Goal: Transaction & Acquisition: Book appointment/travel/reservation

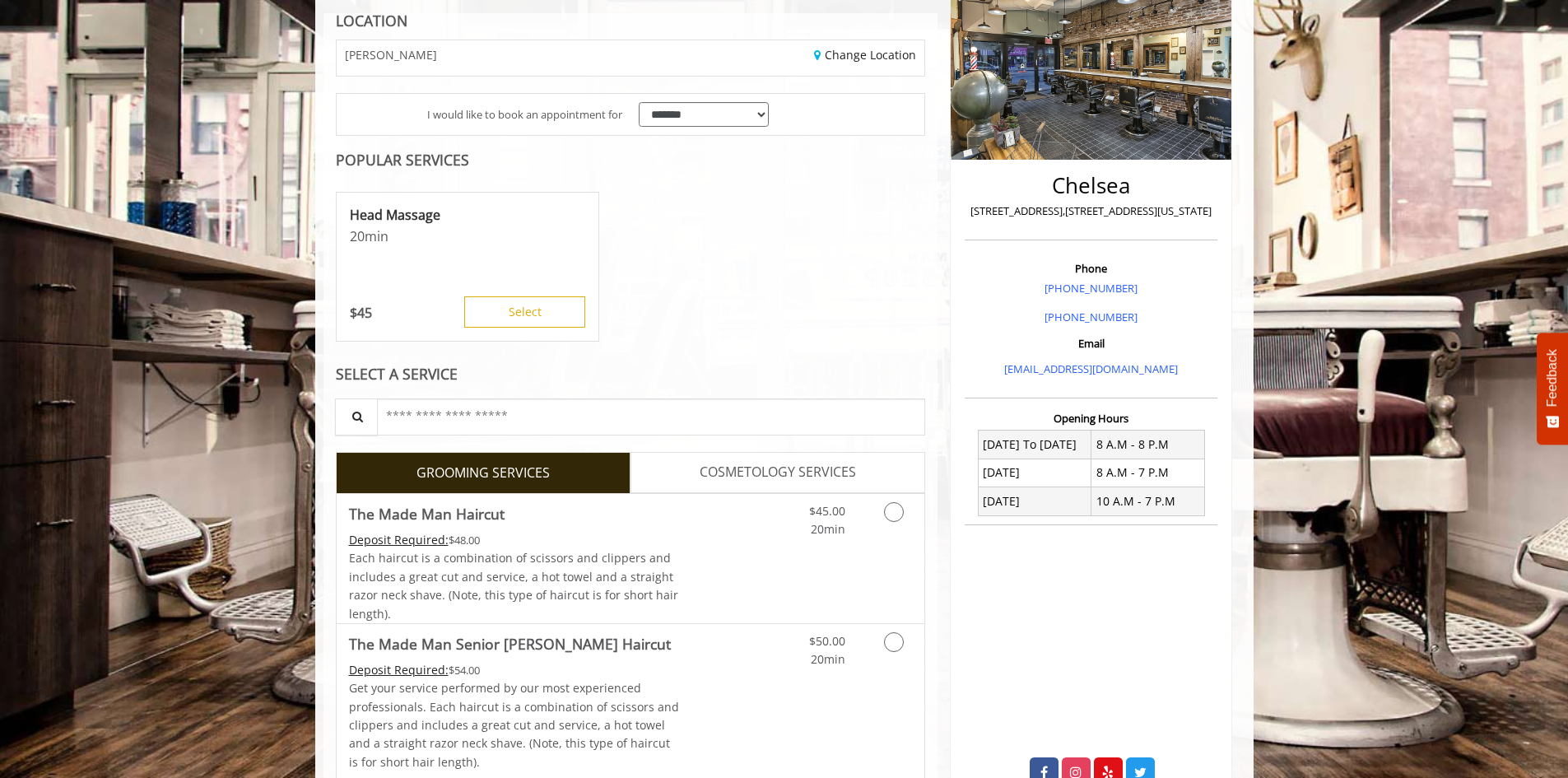
scroll to position [247, 0]
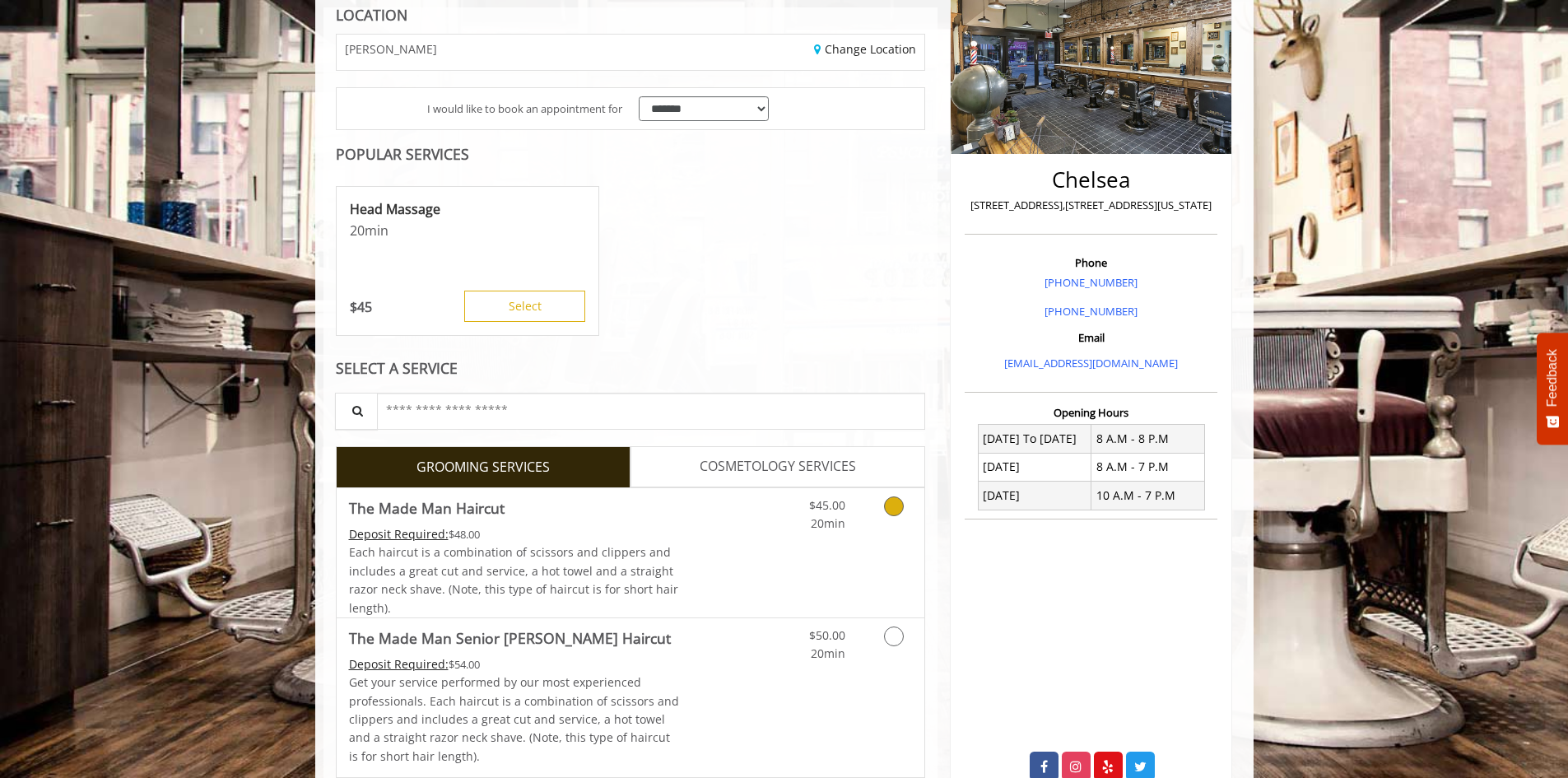
click at [894, 505] on icon "Grooming services" at bounding box center [893, 506] width 20 height 20
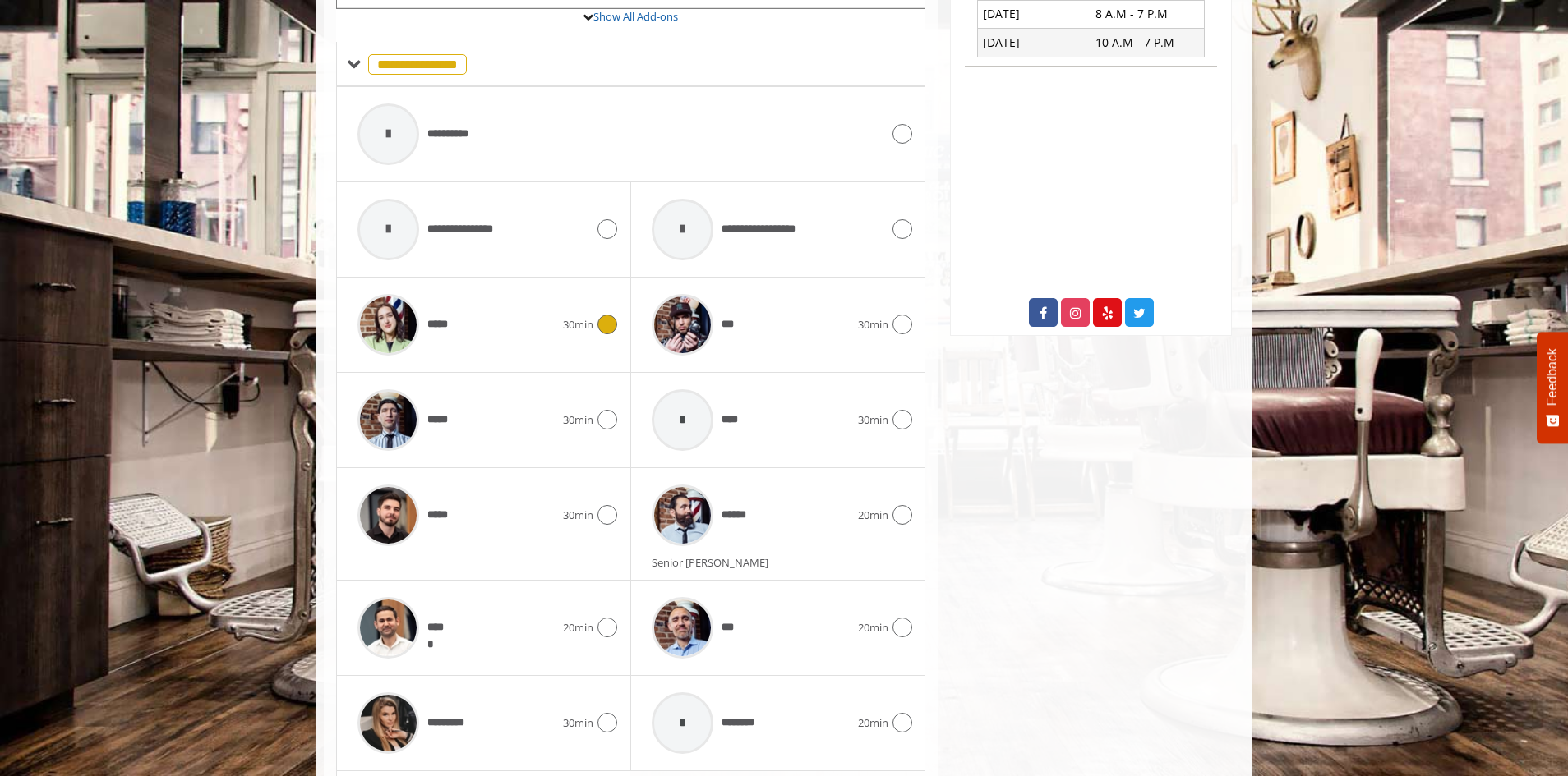
scroll to position [719, 0]
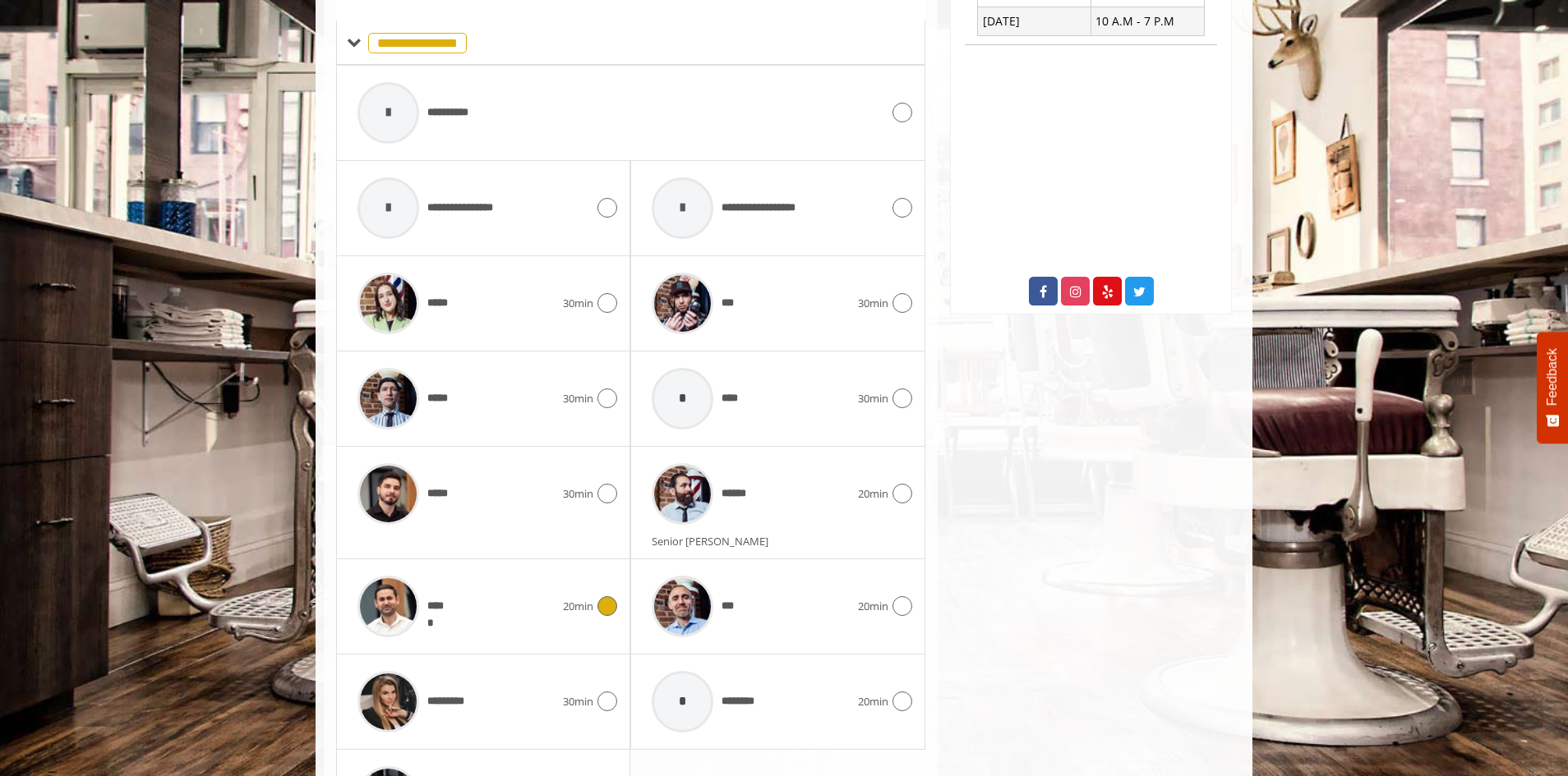
click at [608, 615] on icon at bounding box center [607, 606] width 20 height 20
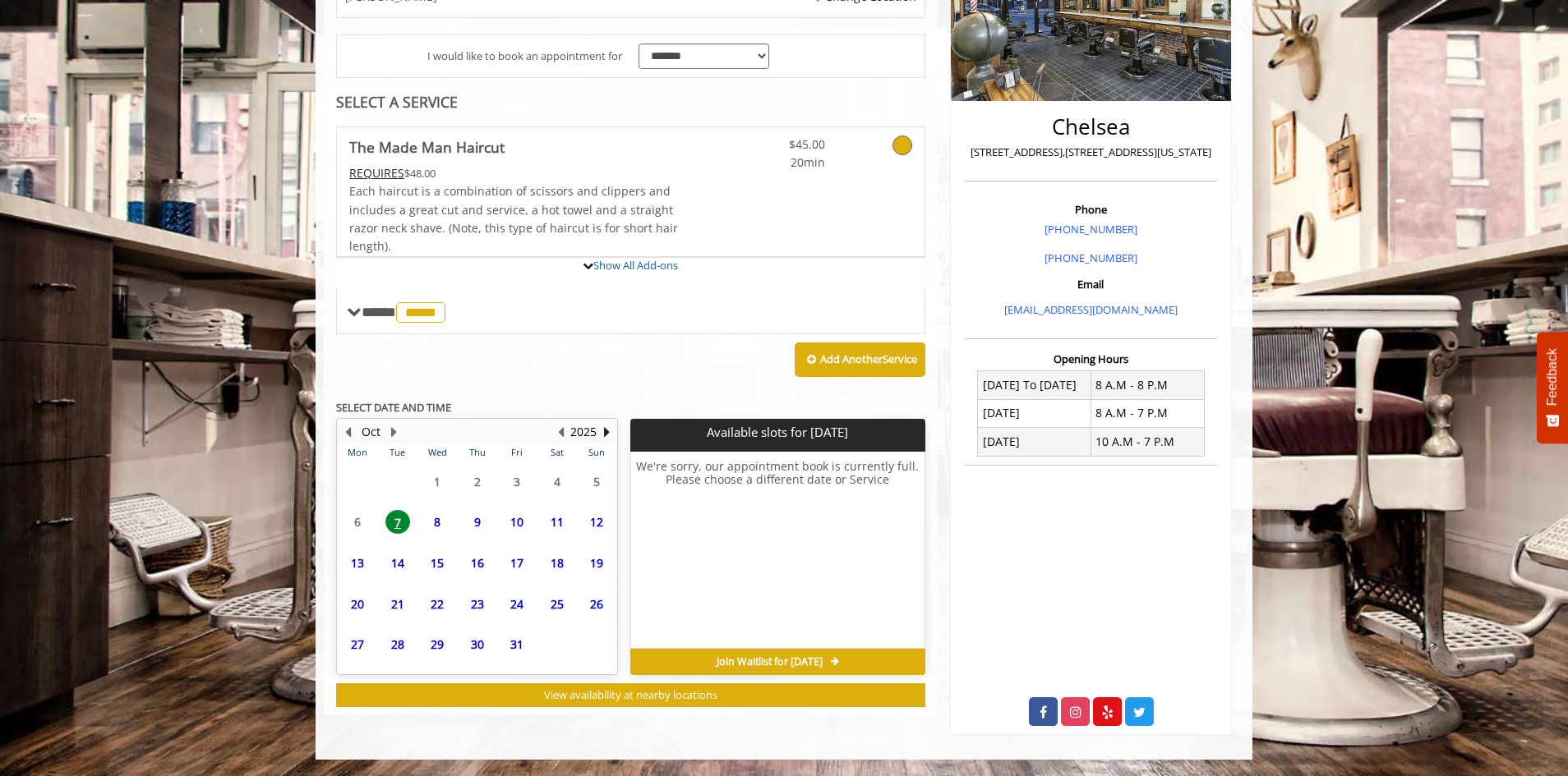
scroll to position [430, 0]
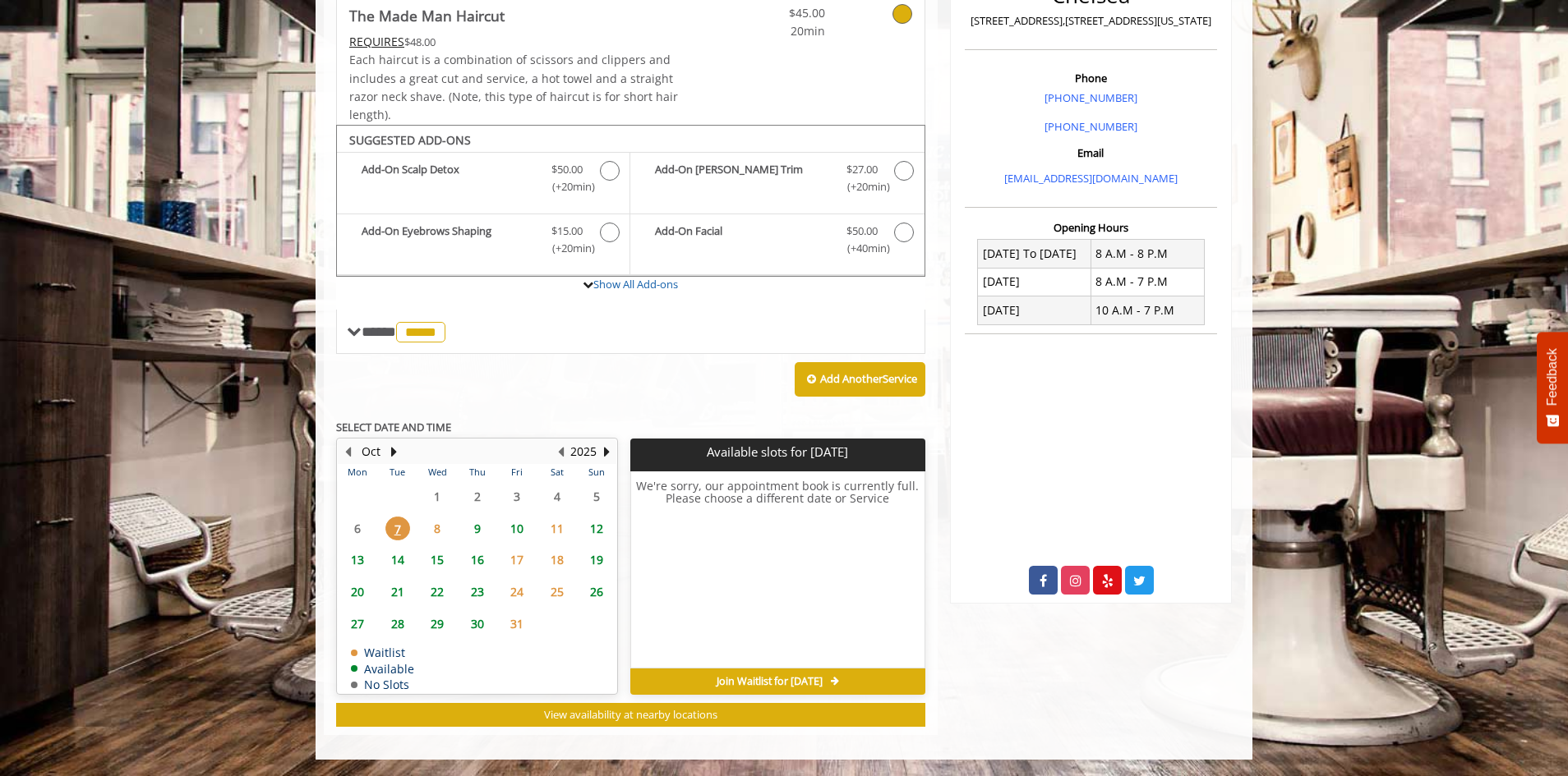
click at [440, 533] on span "8" at bounding box center [437, 528] width 25 height 24
click at [478, 533] on span "9" at bounding box center [477, 528] width 25 height 24
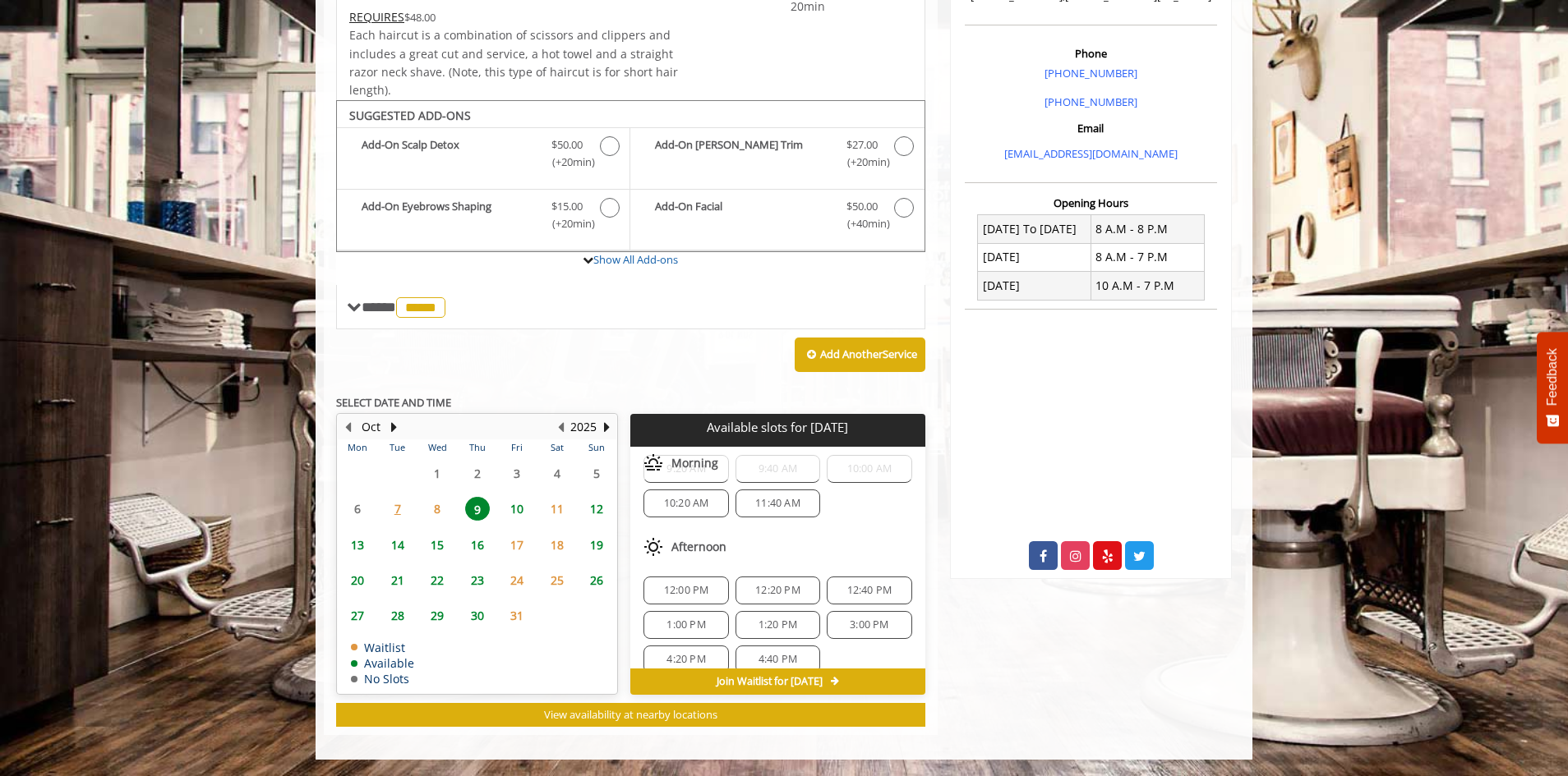
scroll to position [56, 0]
click at [519, 504] on span "10" at bounding box center [517, 508] width 25 height 24
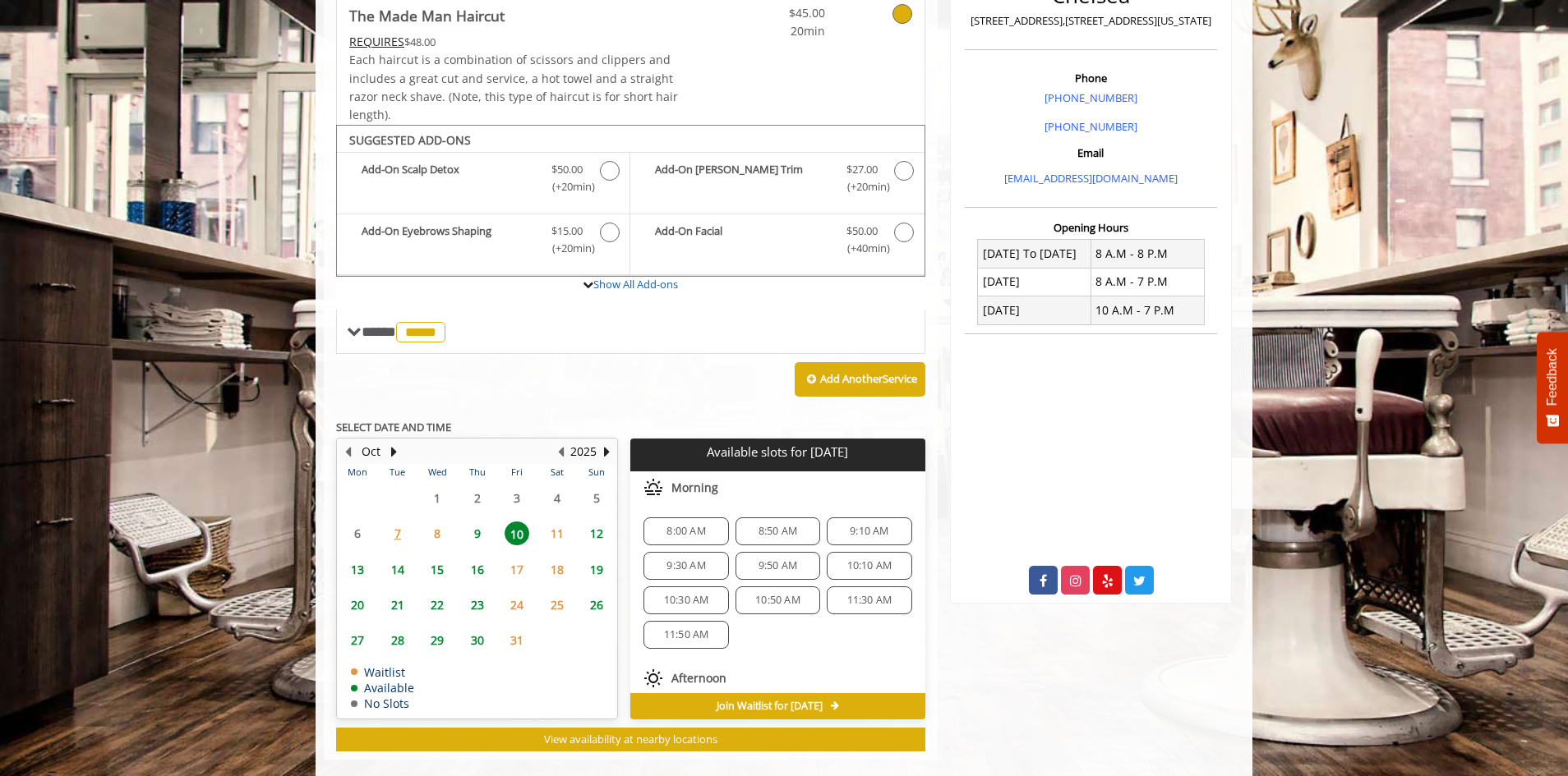
scroll to position [455, 0]
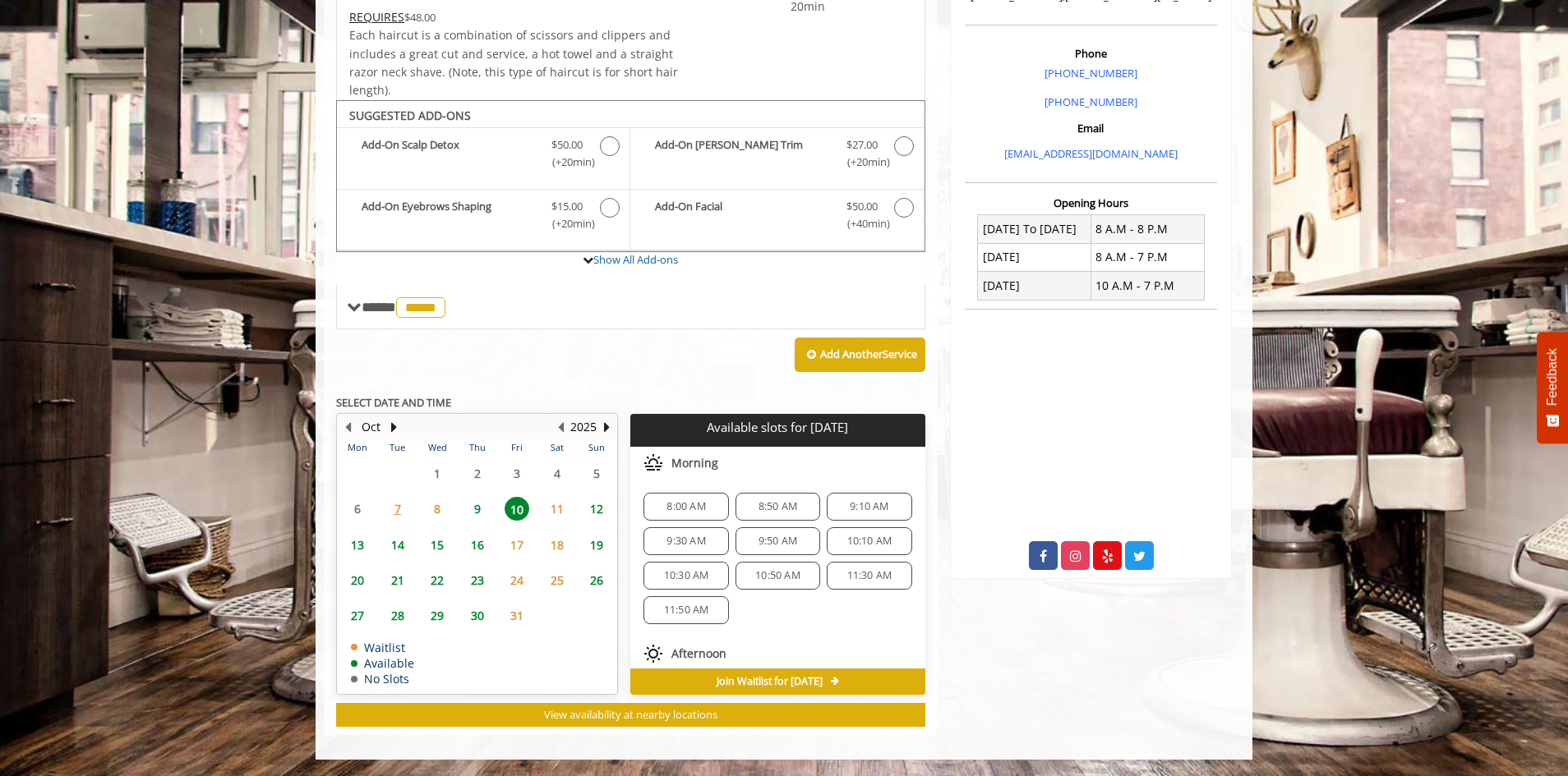
click at [693, 506] on span "8:00 AM" at bounding box center [686, 506] width 39 height 13
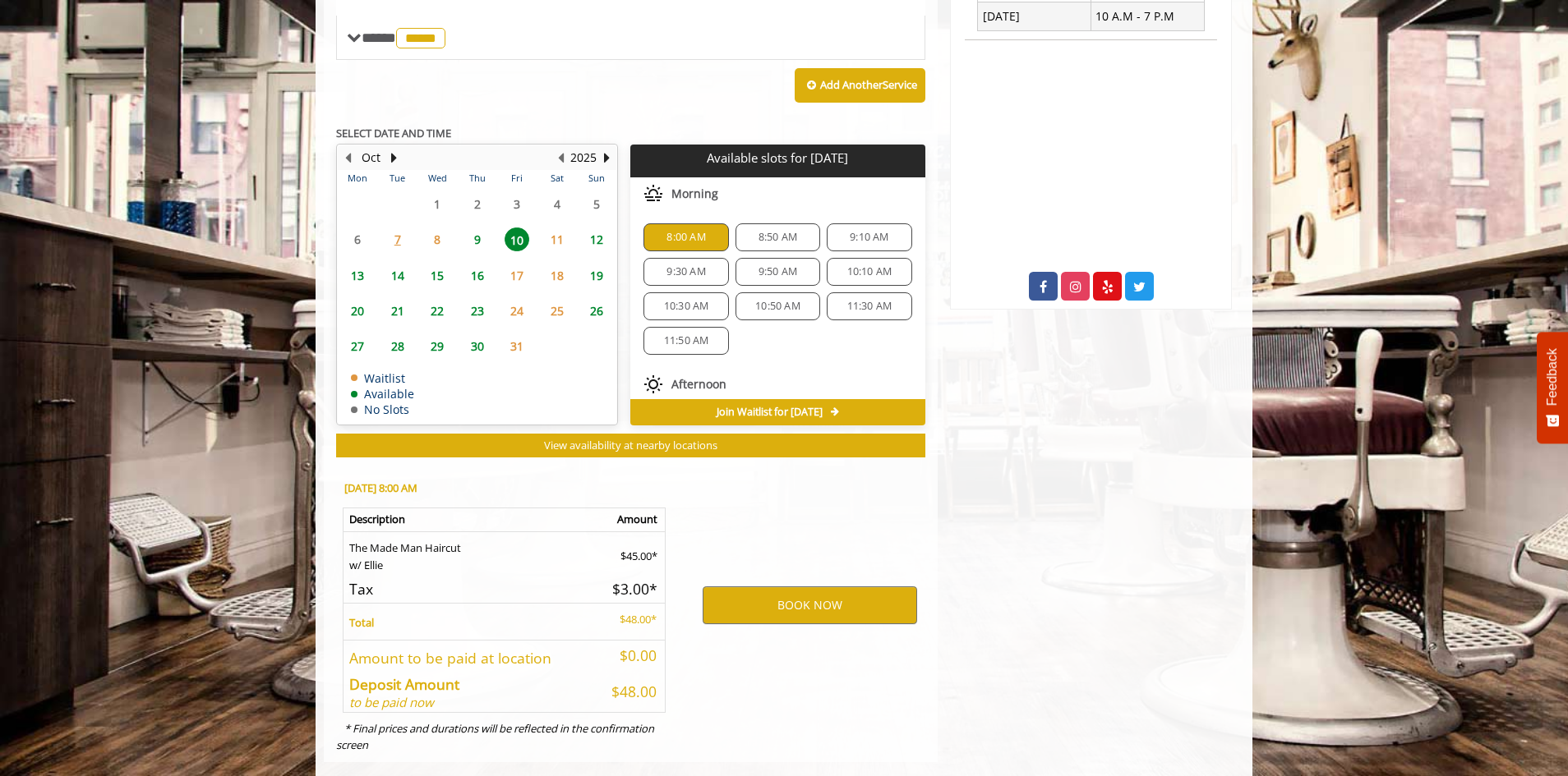
scroll to position [751, 0]
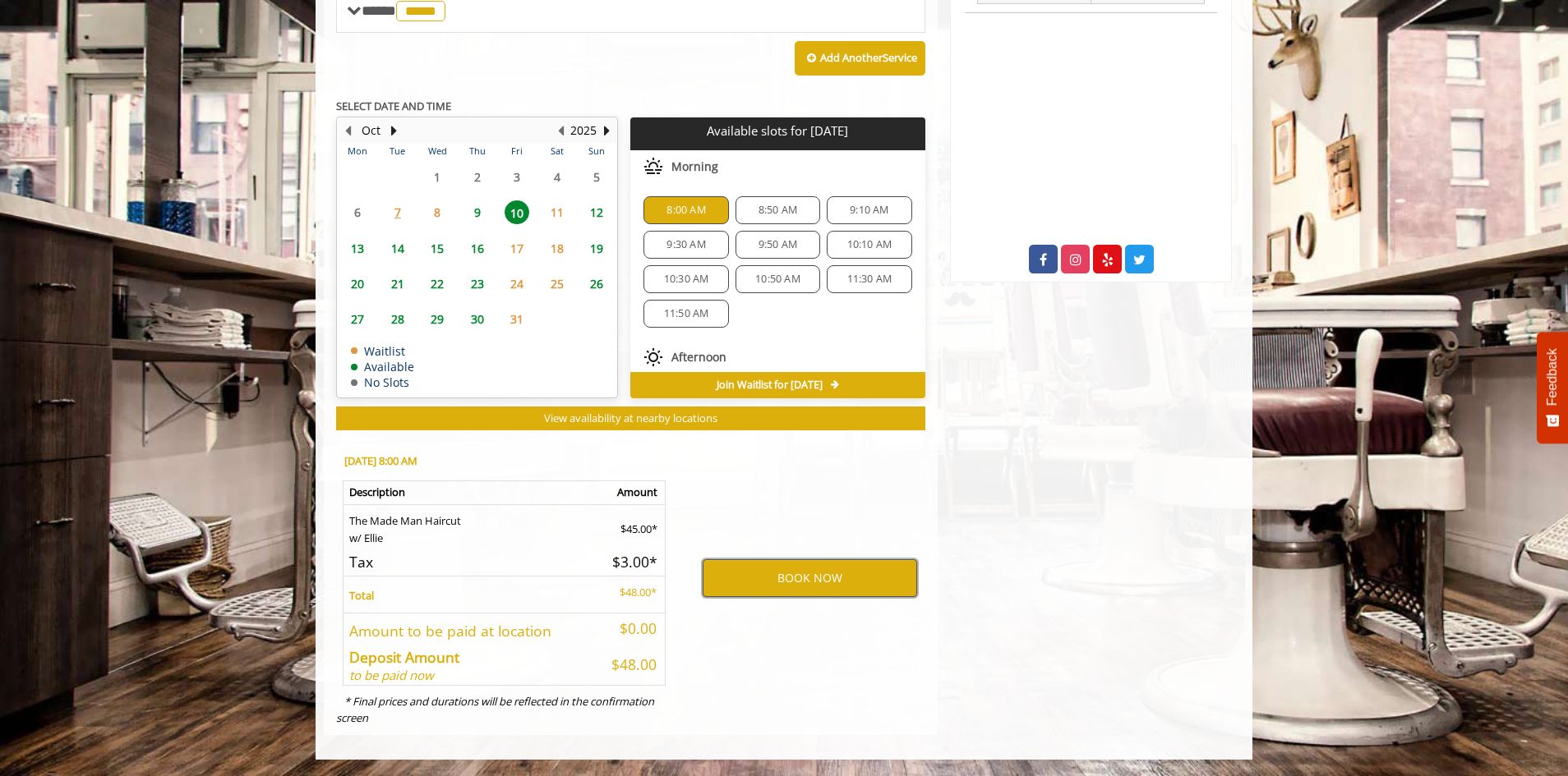
click at [786, 573] on button "BOOK NOW" at bounding box center [810, 578] width 215 height 38
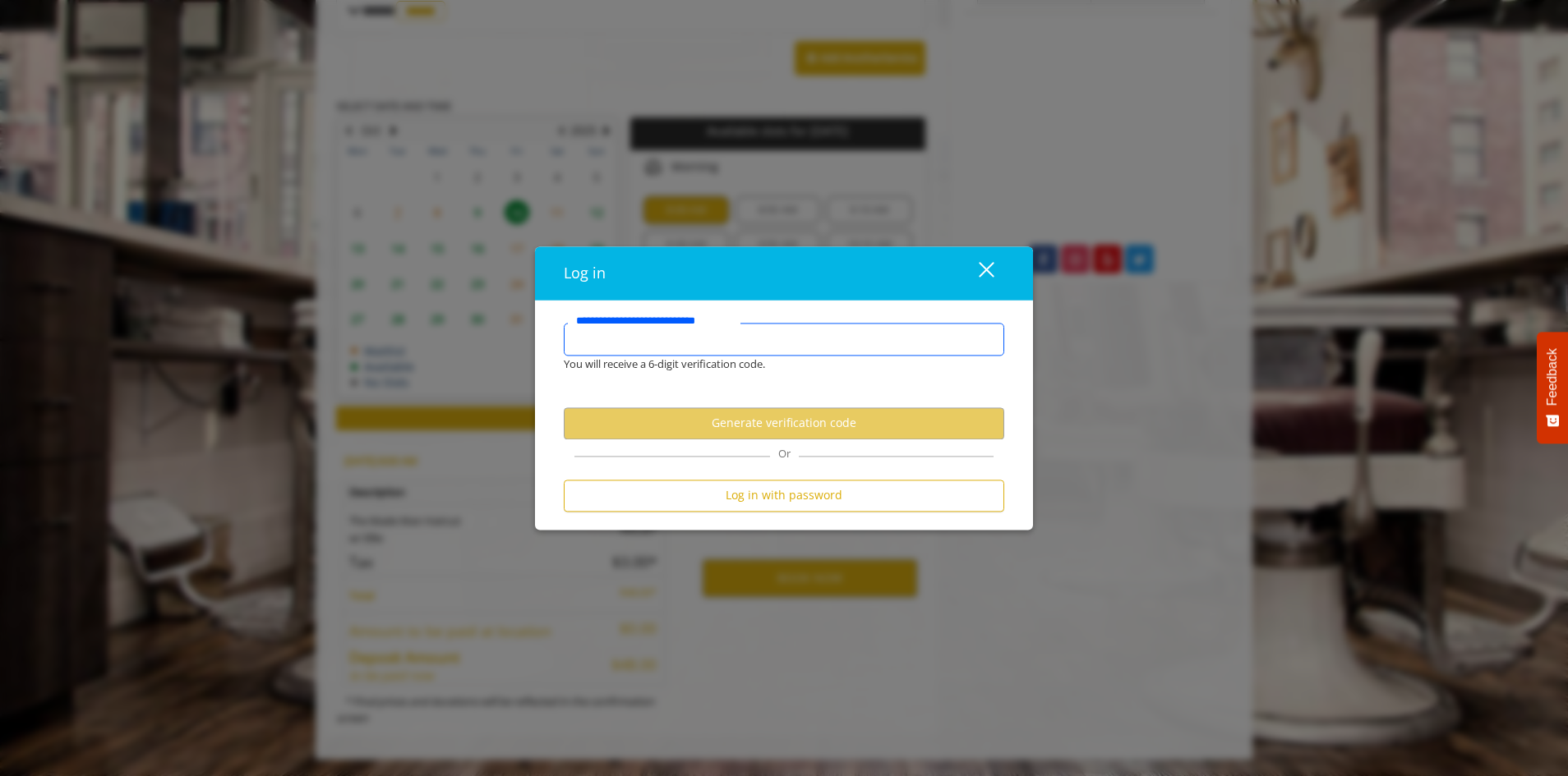
click at [604, 344] on input "**********" at bounding box center [784, 339] width 440 height 33
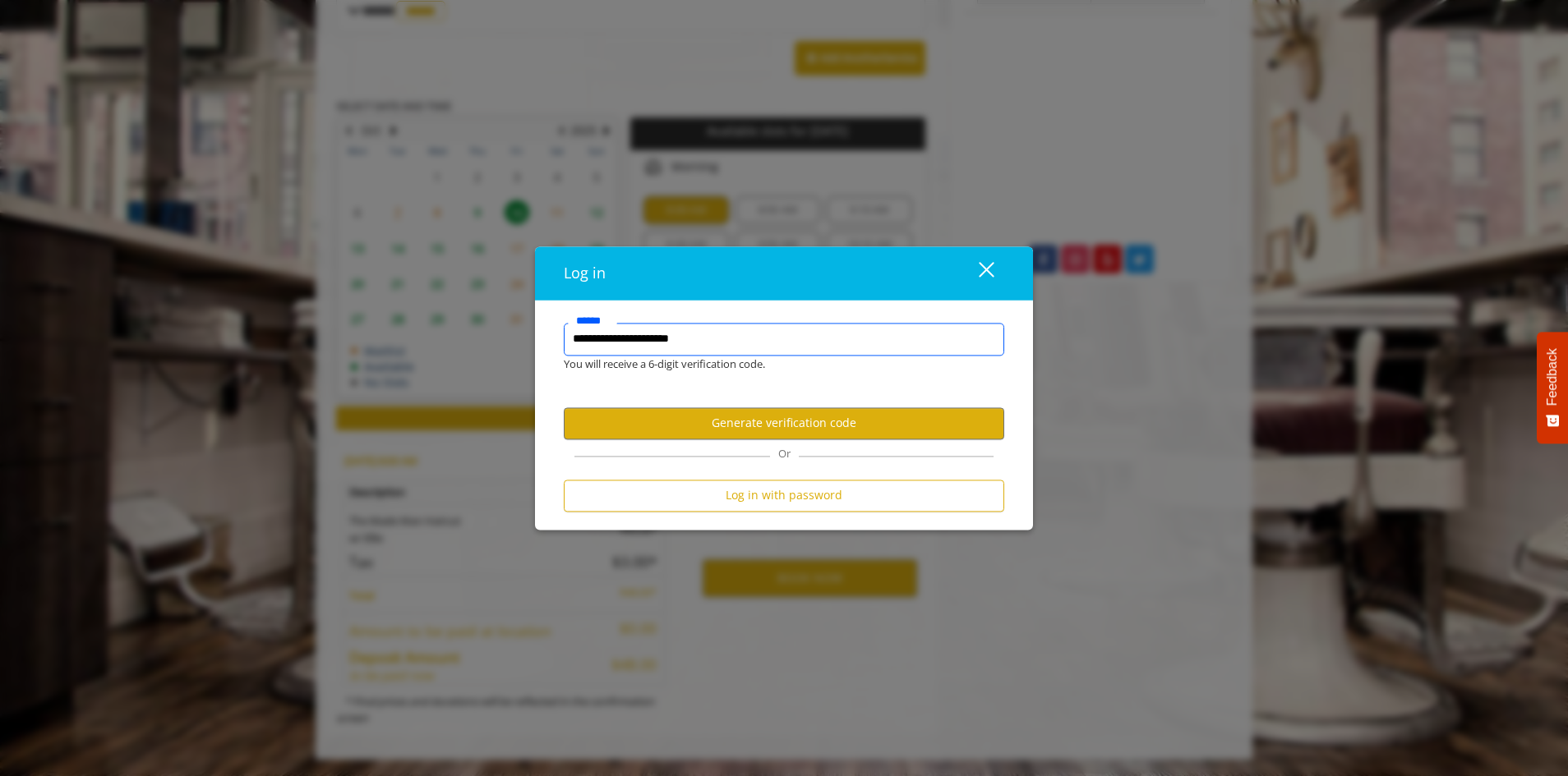
type input "**********"
click at [986, 268] on div "close dialog" at bounding box center [987, 270] width 16 height 16
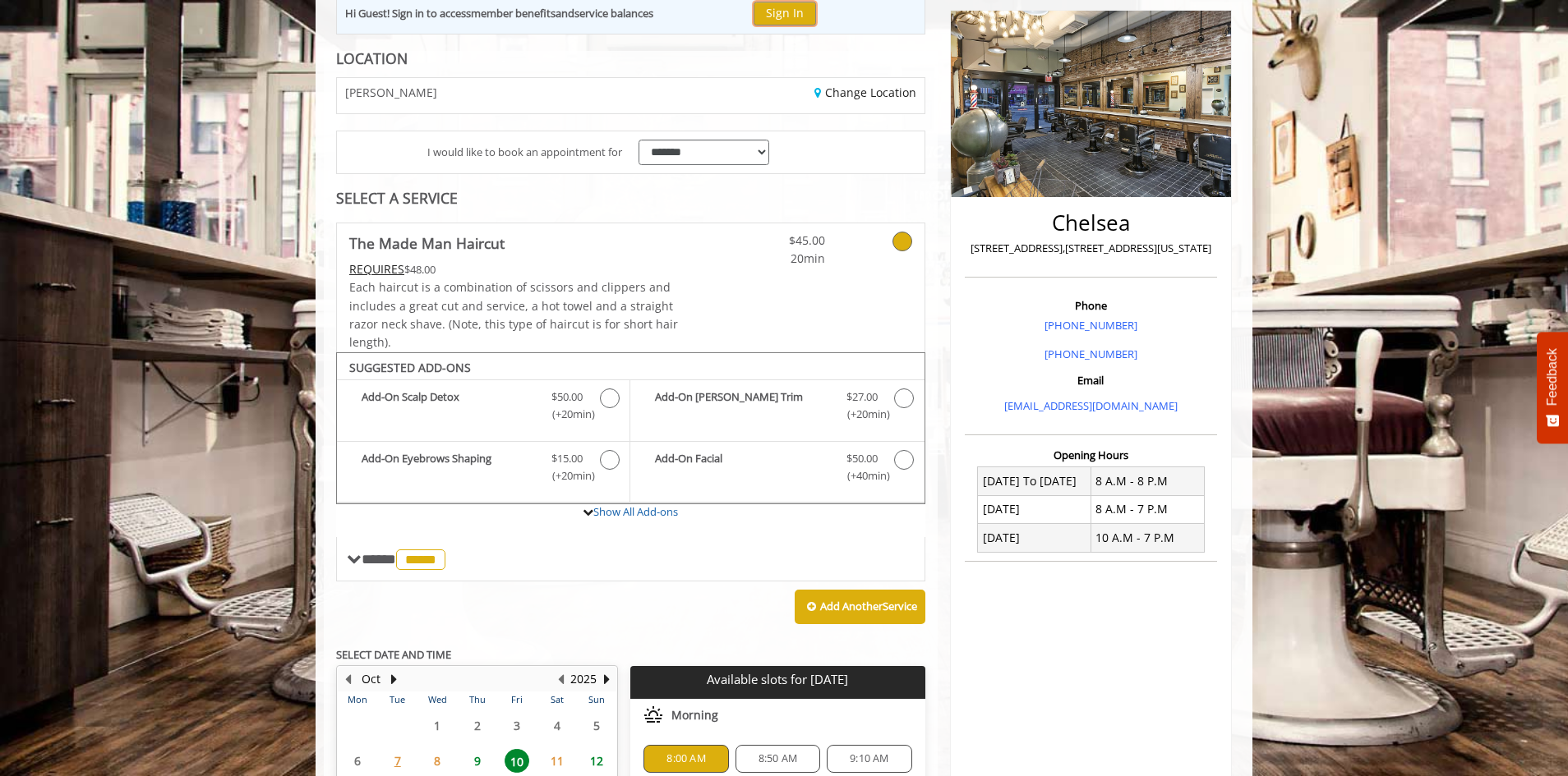
scroll to position [328, 0]
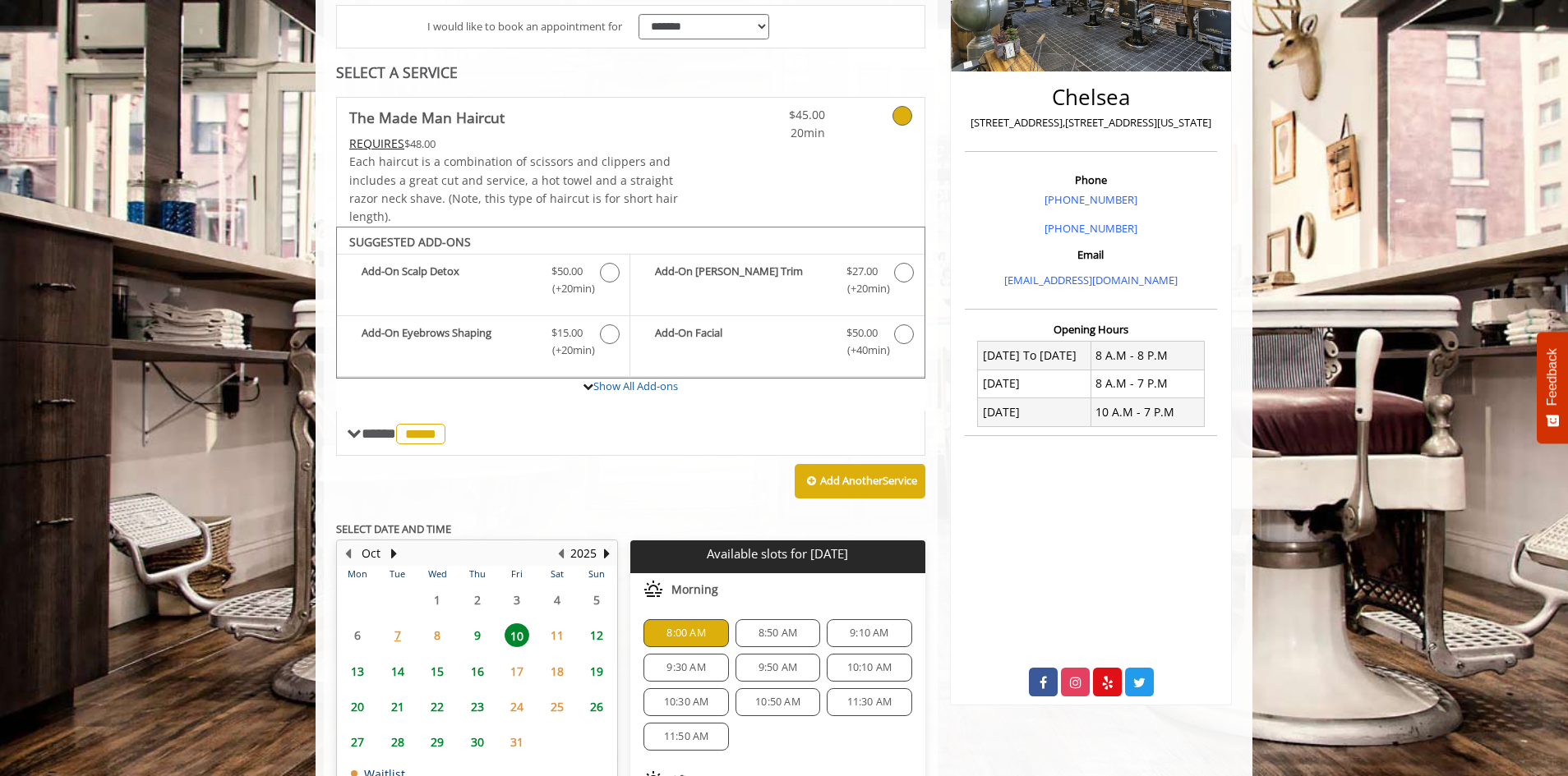
click at [688, 630] on span "8:00 AM" at bounding box center [686, 632] width 39 height 13
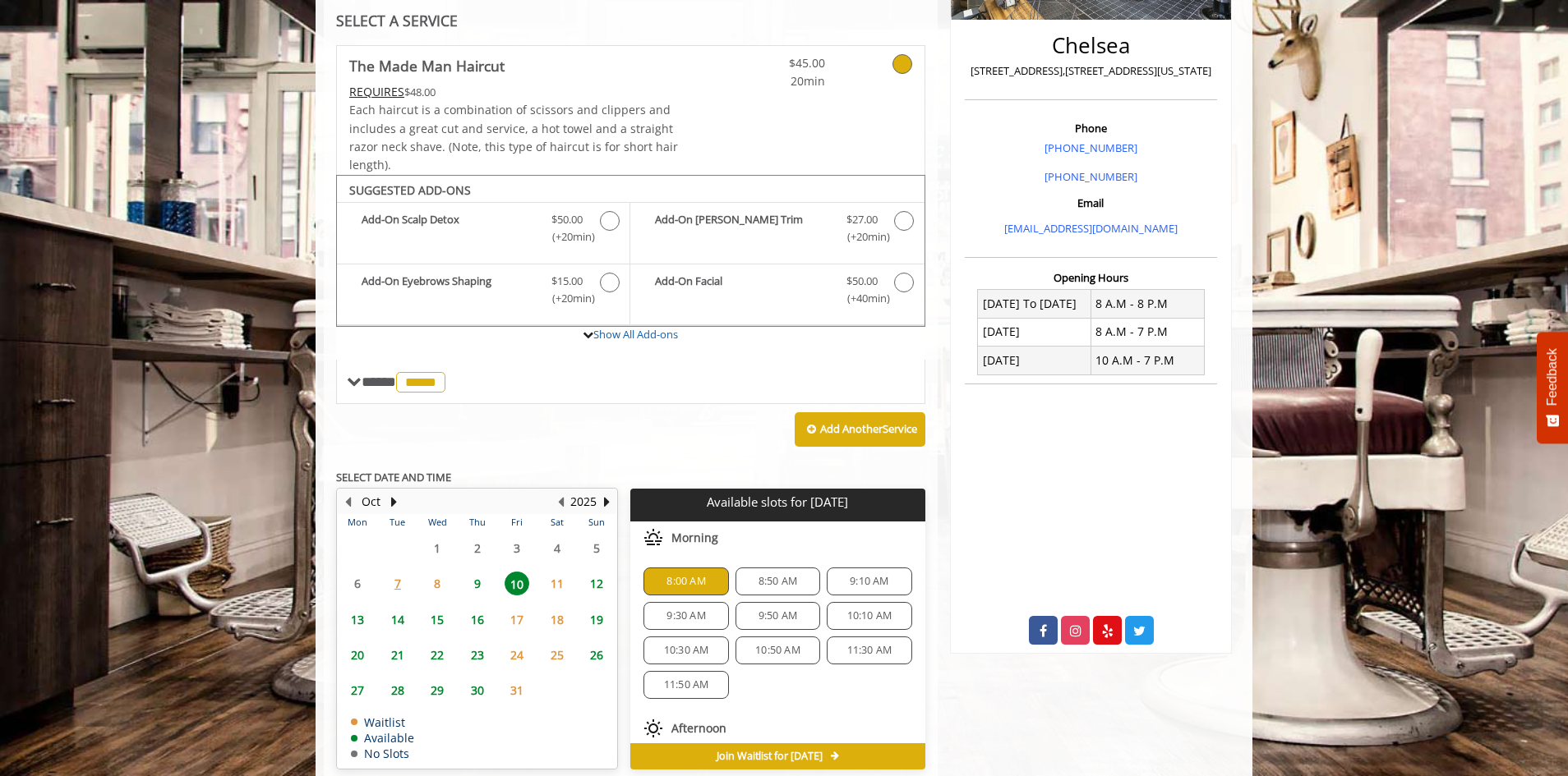
scroll to position [657, 0]
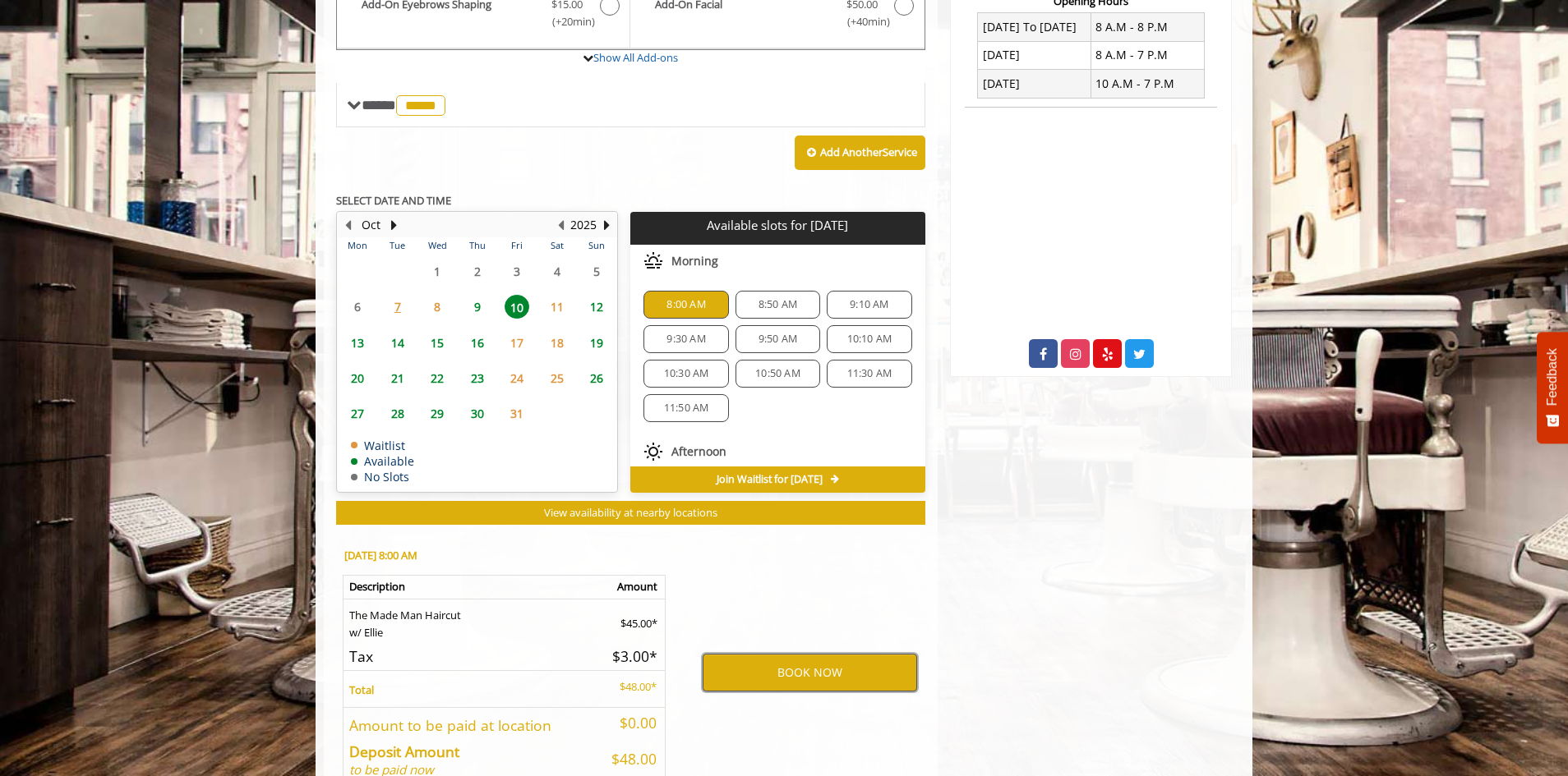
click at [768, 670] on button "BOOK NOW" at bounding box center [810, 672] width 215 height 38
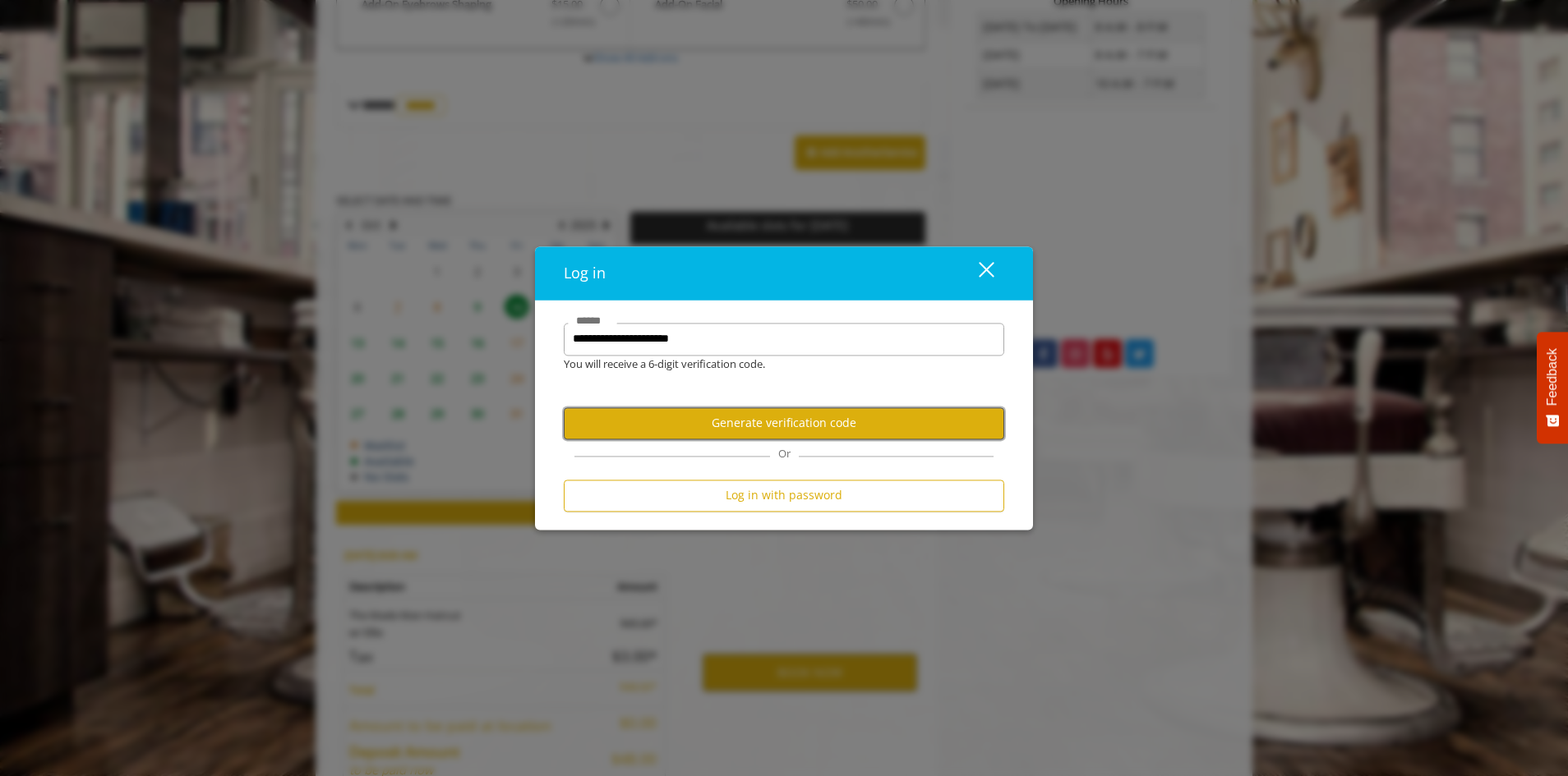
click at [772, 423] on button "Generate verification code" at bounding box center [784, 423] width 440 height 32
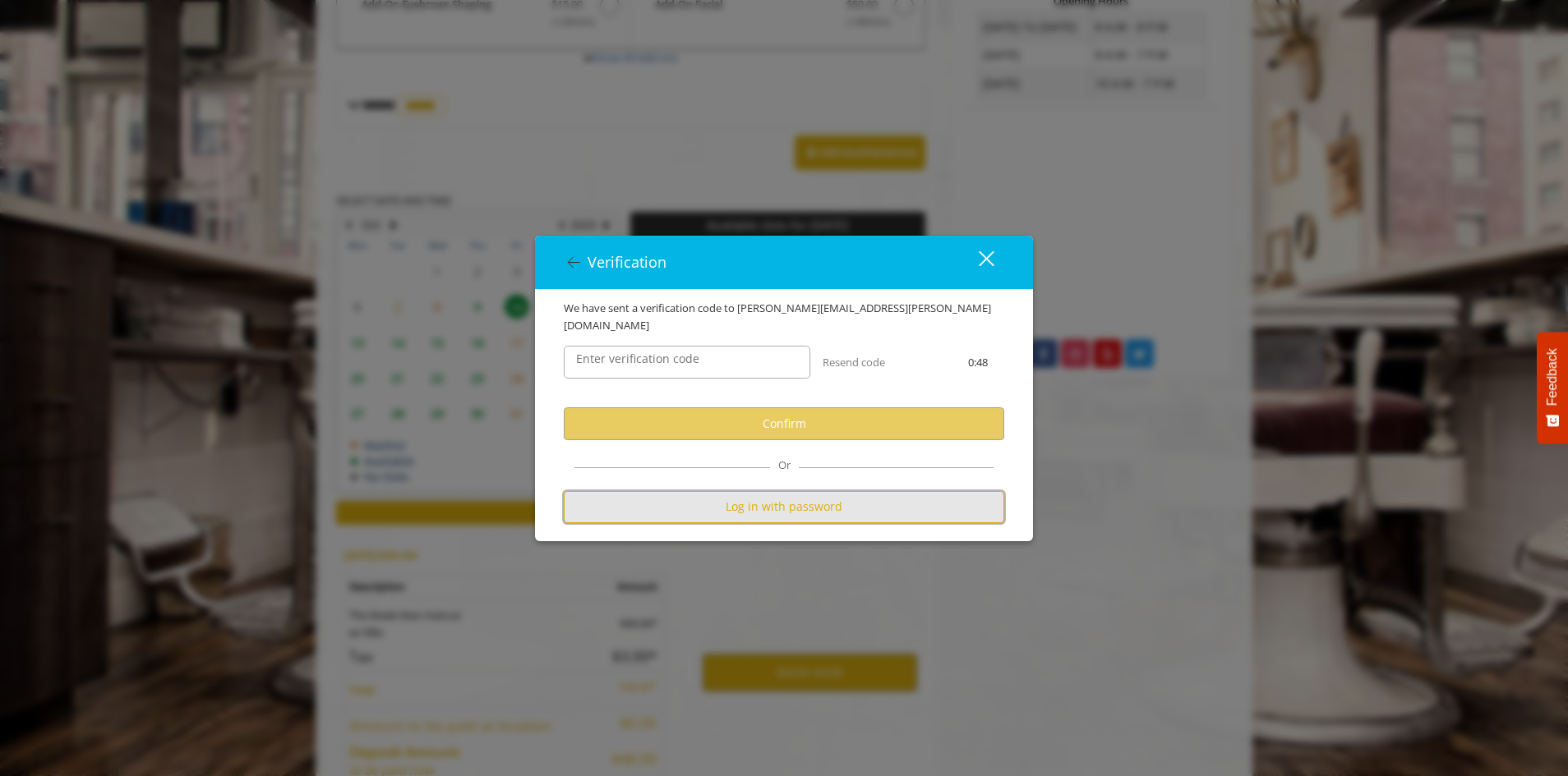
click at [808, 506] on button "Log in with password" at bounding box center [784, 507] width 440 height 32
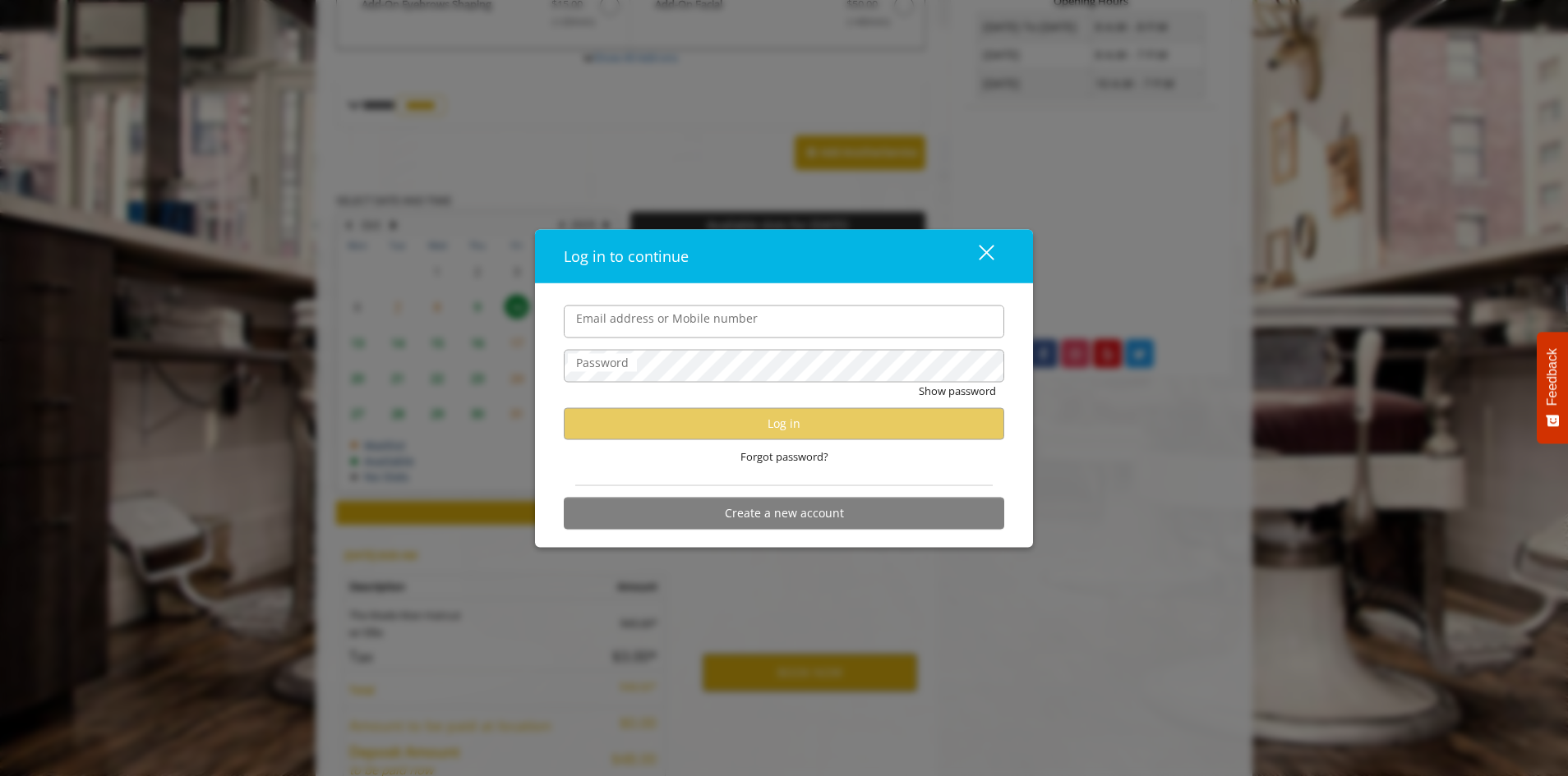
type input "**********"
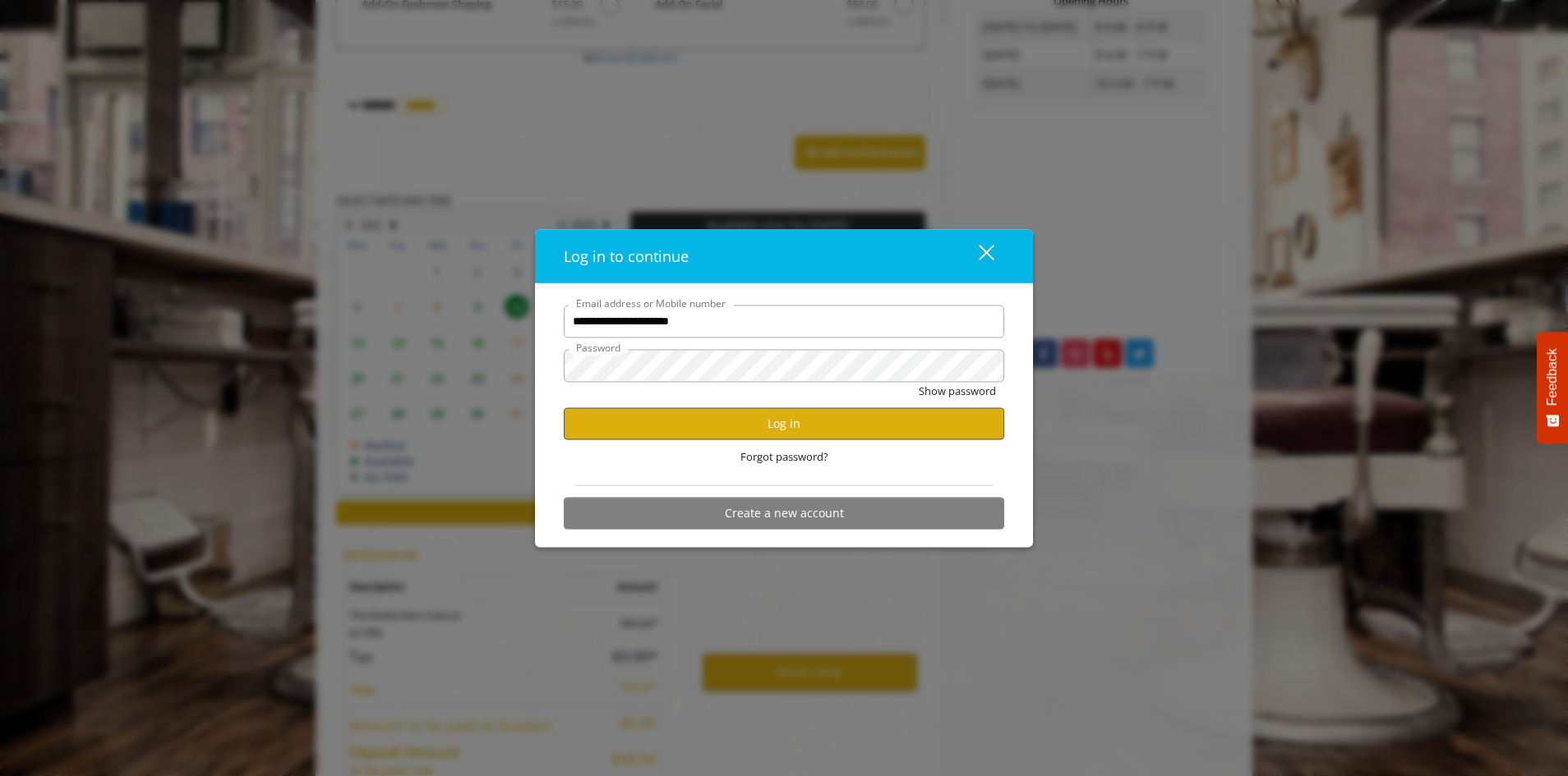
drag, startPoint x: 771, startPoint y: 401, endPoint x: 780, endPoint y: 427, distance: 27.5
click at [771, 404] on div "Show password" at bounding box center [784, 395] width 440 height 26
click at [776, 419] on button "Log in" at bounding box center [784, 423] width 440 height 32
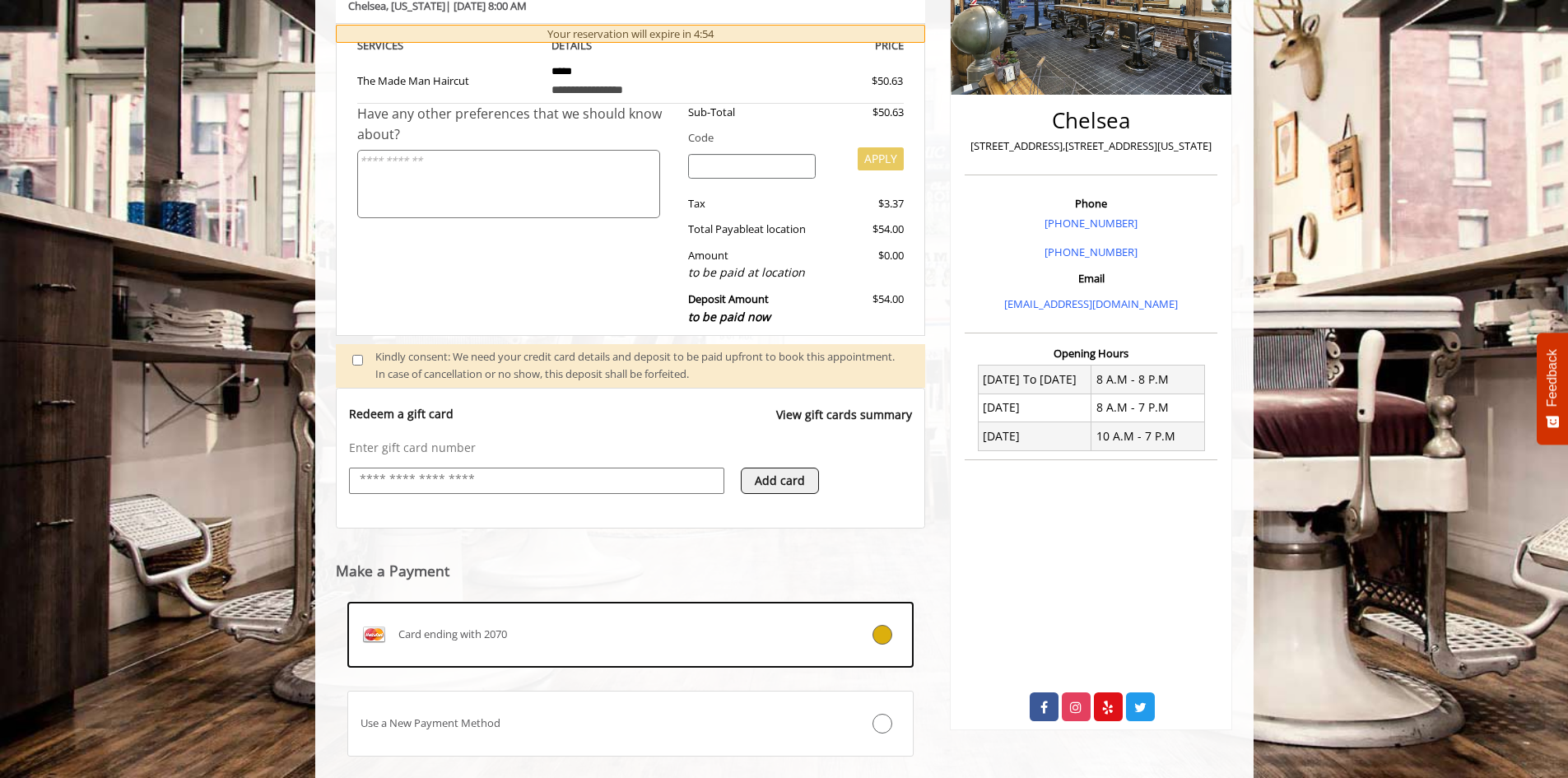
scroll to position [400, 0]
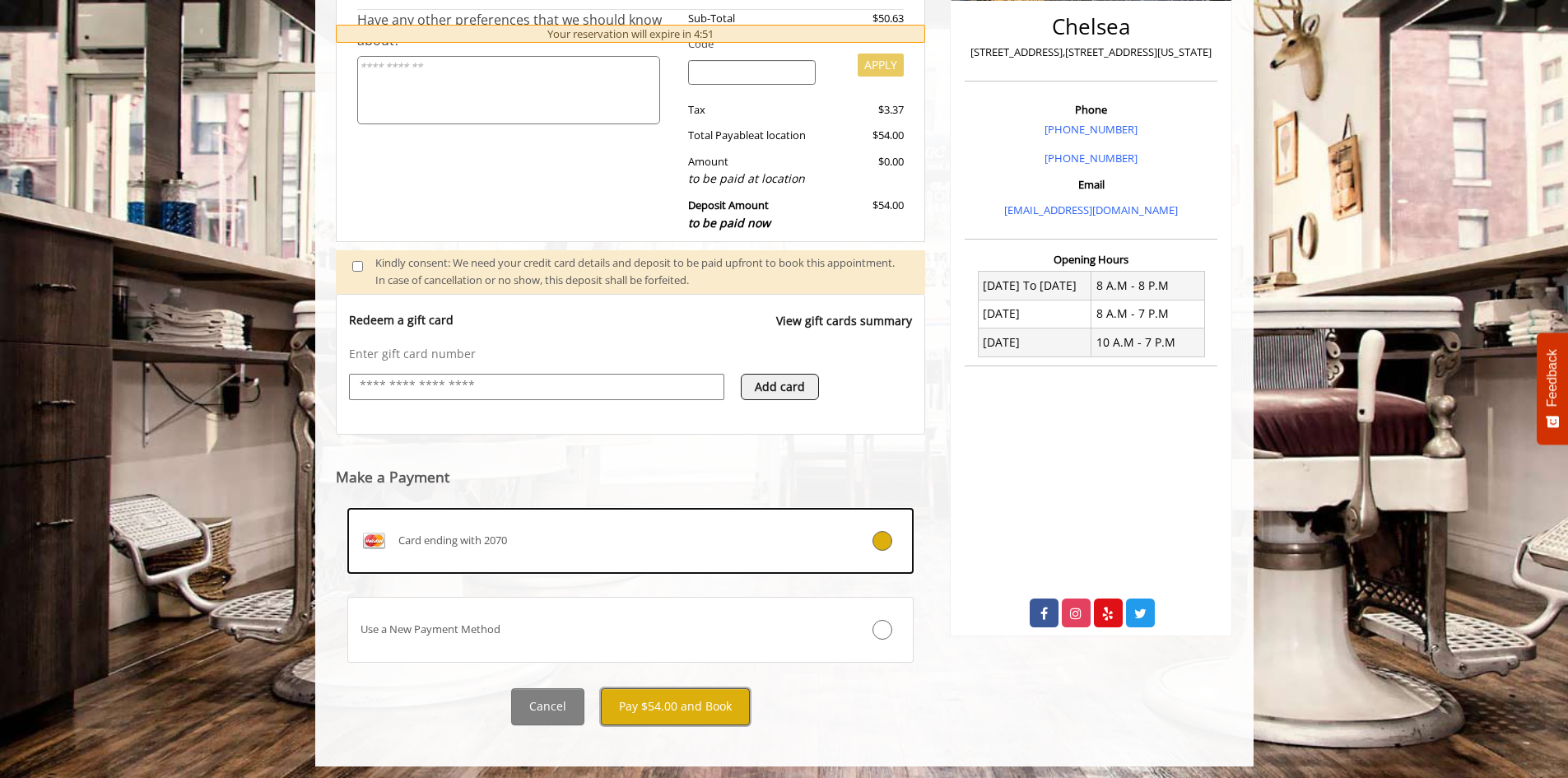
click at [633, 714] on button "Pay $54.00 and Book" at bounding box center [676, 707] width 149 height 37
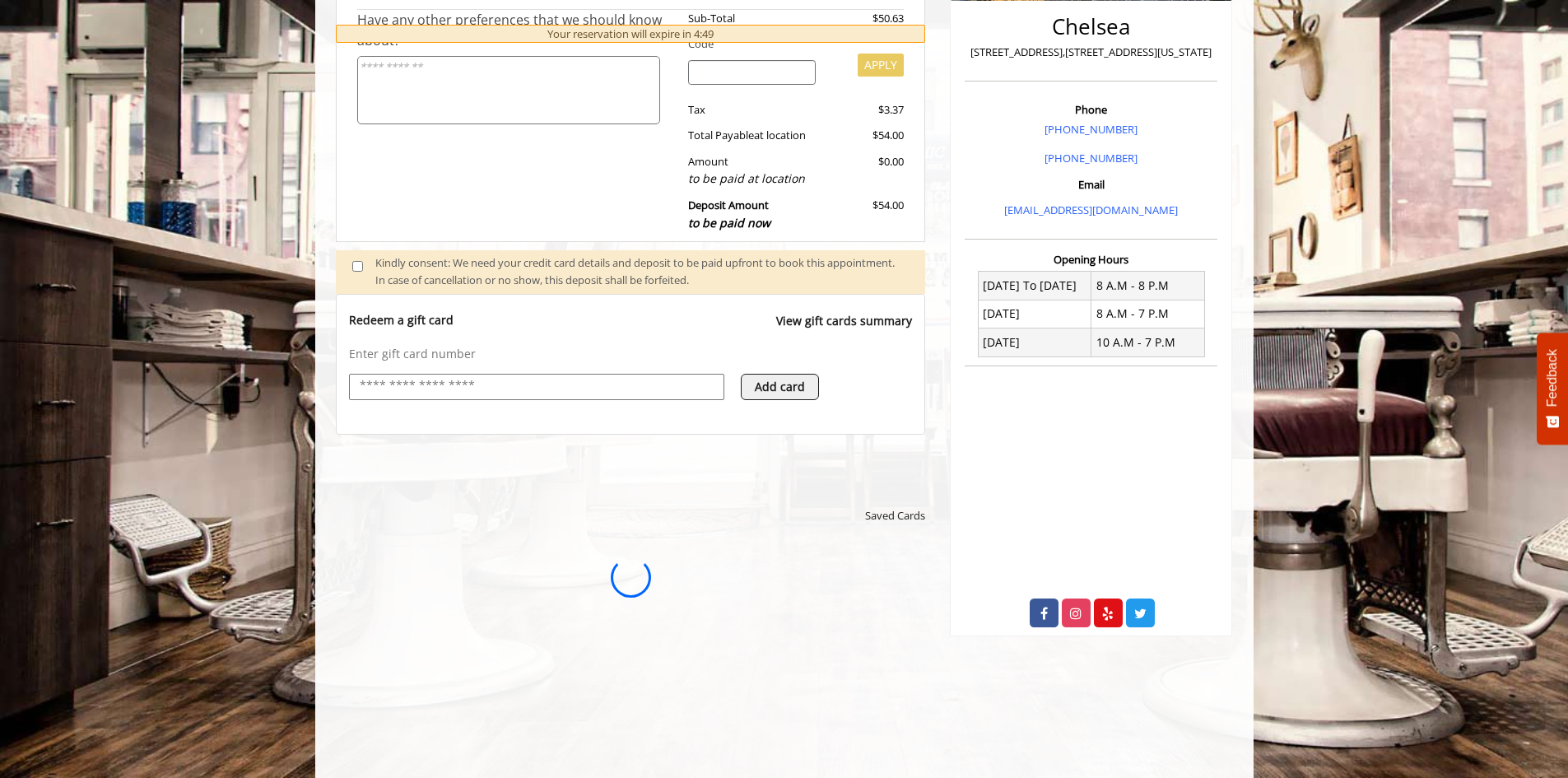
scroll to position [0, 0]
